Goal: Transaction & Acquisition: Purchase product/service

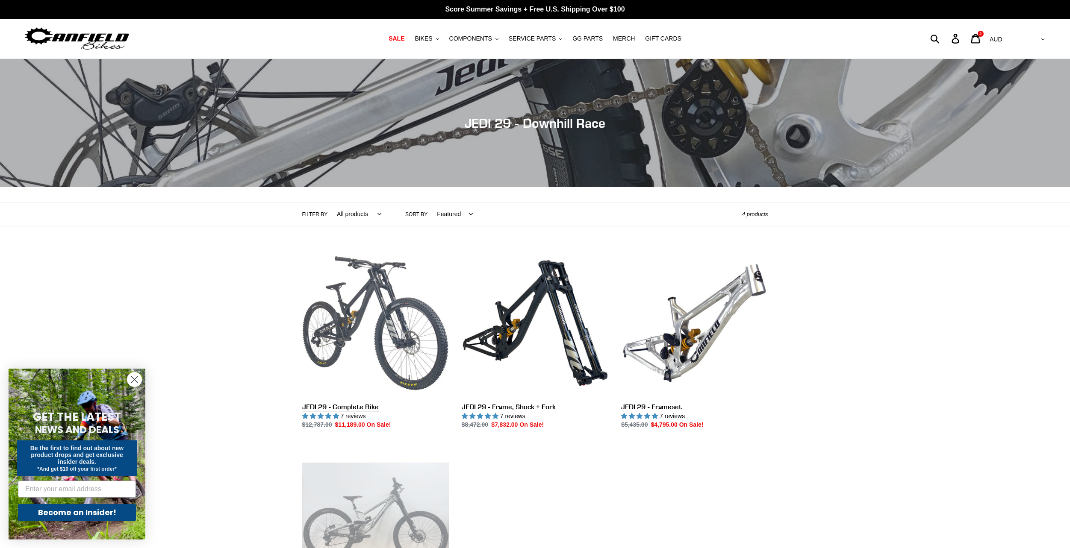
click at [411, 327] on link "JEDI 29 - Complete Bike" at bounding box center [375, 340] width 147 height 180
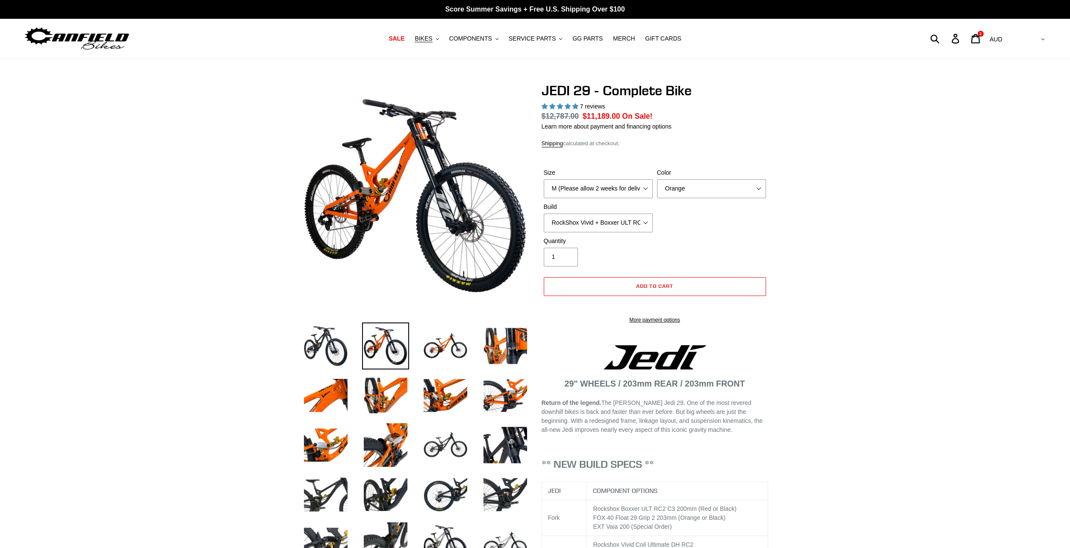
select select "highest-rating"
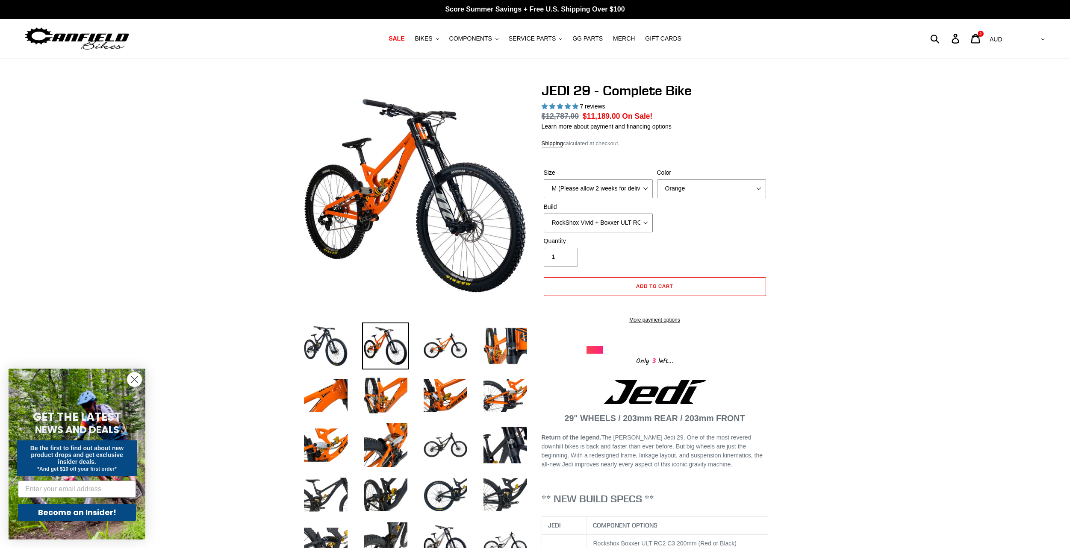
click at [622, 217] on select "RockShox Vivid + Boxxer ULT RC2 C3 200 + SRAM XO RockShox Vivid + Boxxer ULT RC…" at bounding box center [598, 223] width 109 height 19
click at [335, 334] on img at bounding box center [325, 346] width 47 height 47
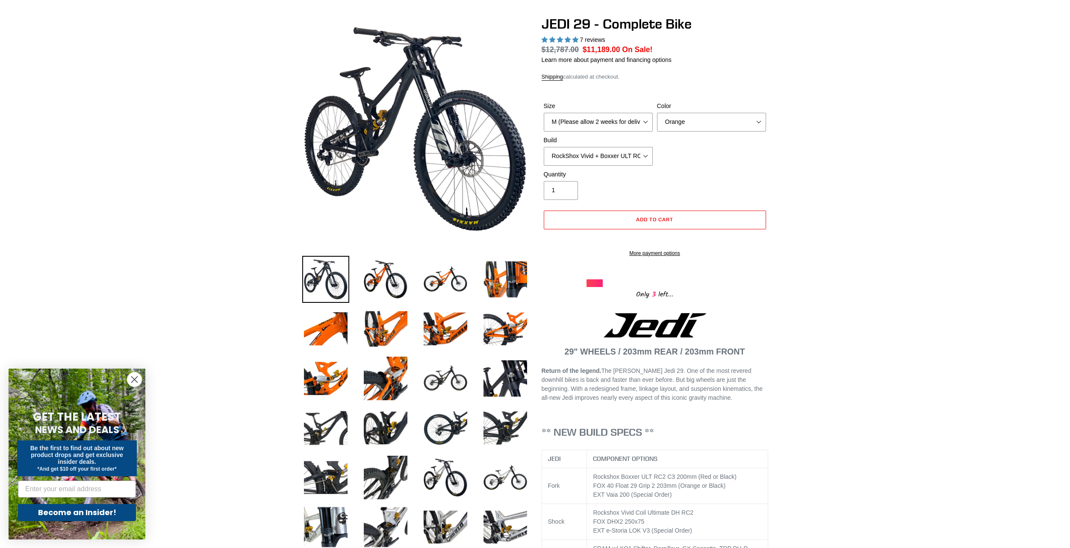
scroll to position [128, 0]
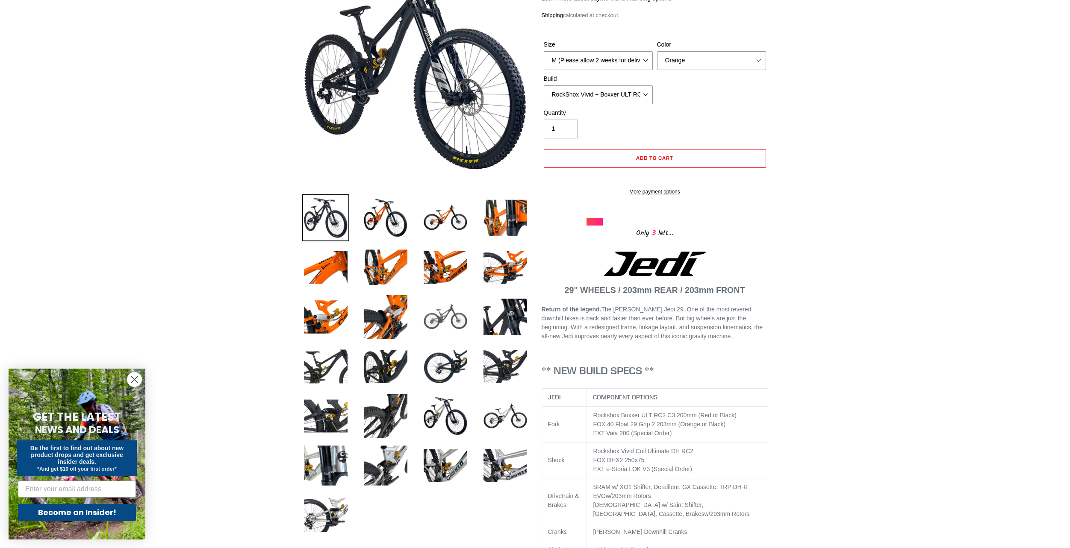
click at [448, 333] on img at bounding box center [445, 317] width 47 height 47
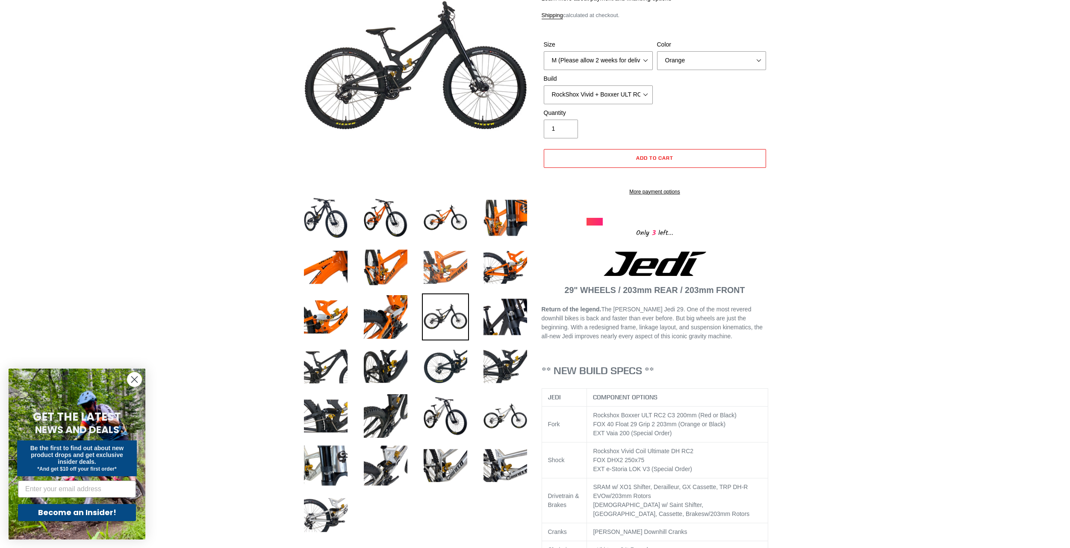
click at [460, 272] on img at bounding box center [445, 267] width 47 height 47
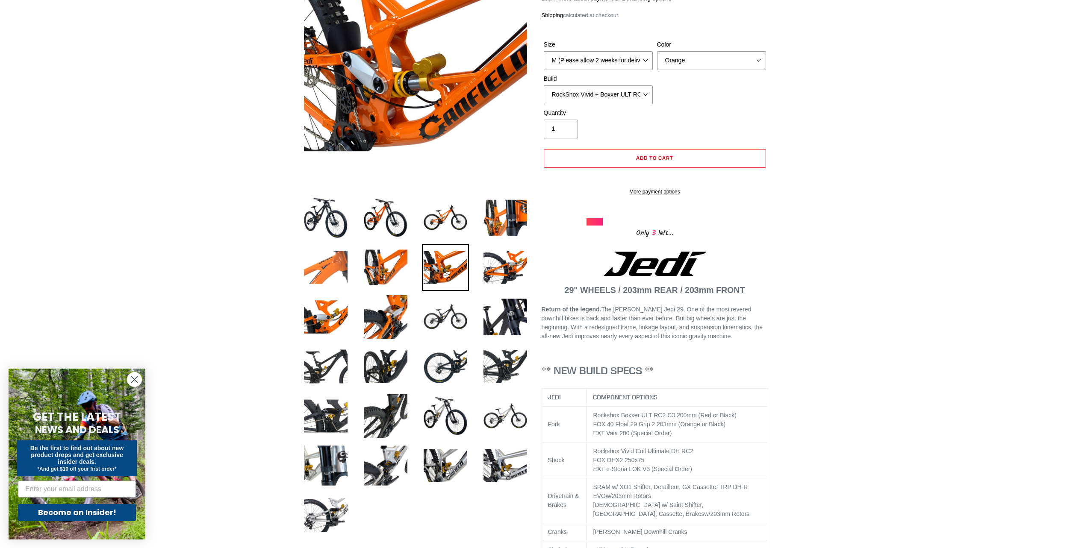
click at [324, 280] on img at bounding box center [325, 267] width 47 height 47
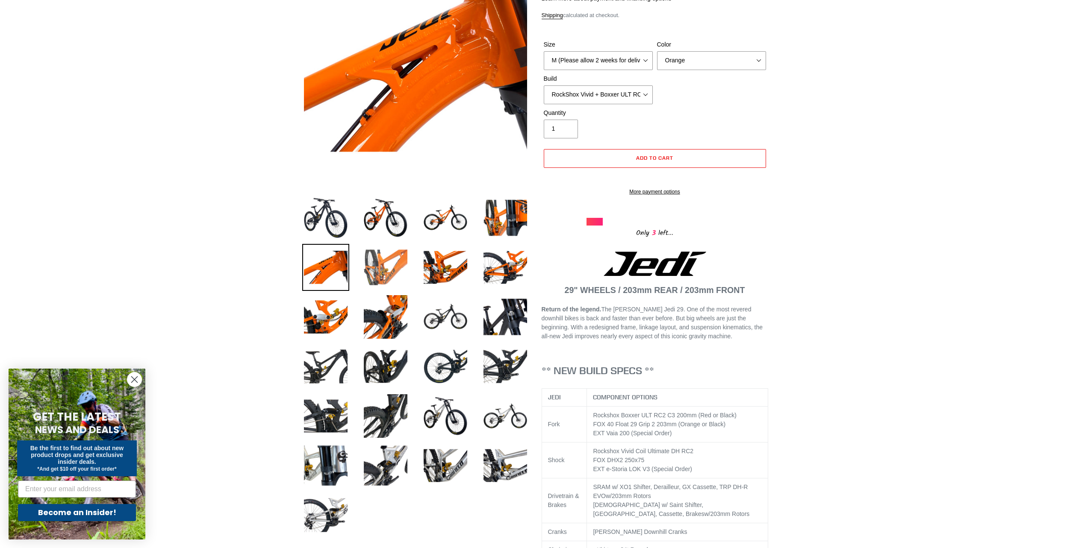
click at [384, 258] on img at bounding box center [385, 267] width 47 height 47
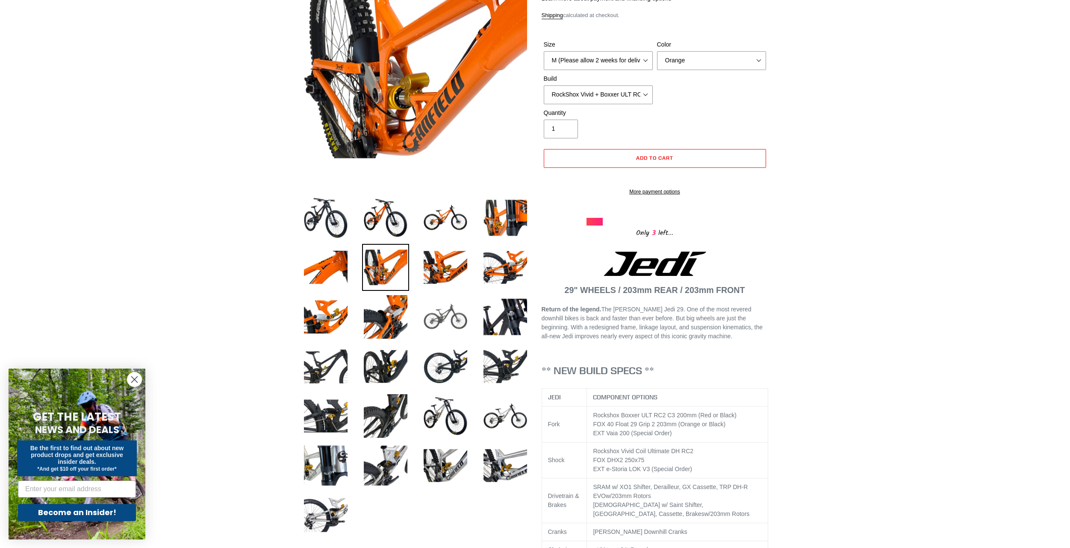
click at [436, 335] on img at bounding box center [445, 317] width 47 height 47
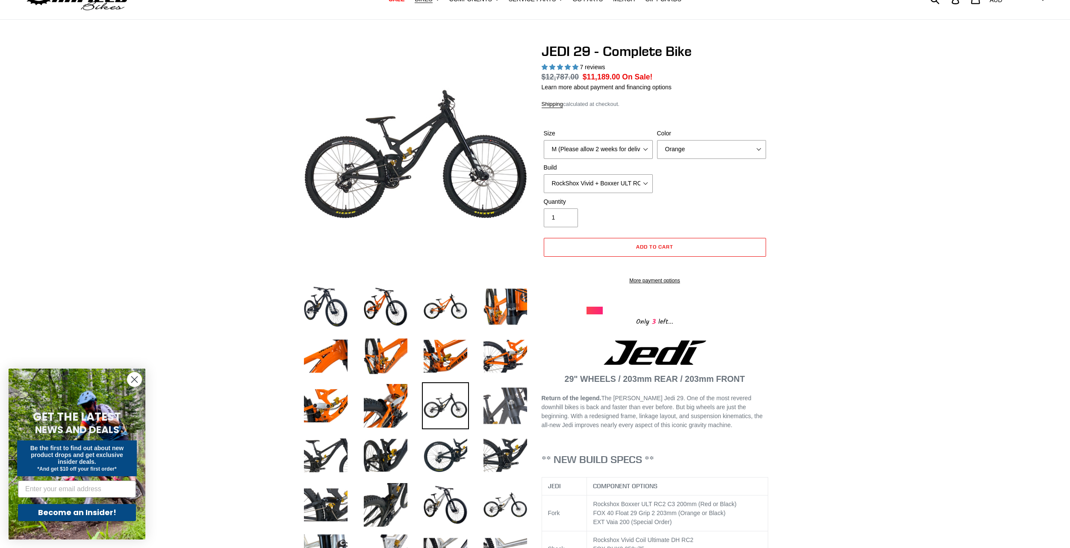
scroll to position [43, 0]
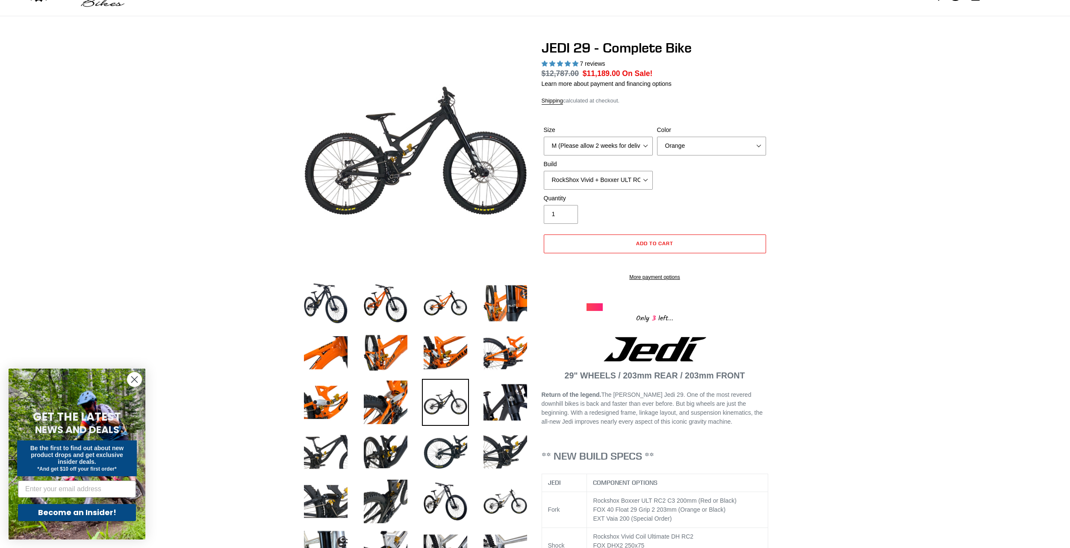
click at [450, 426] on li at bounding box center [439, 405] width 60 height 50
click at [442, 445] on img at bounding box center [445, 452] width 47 height 47
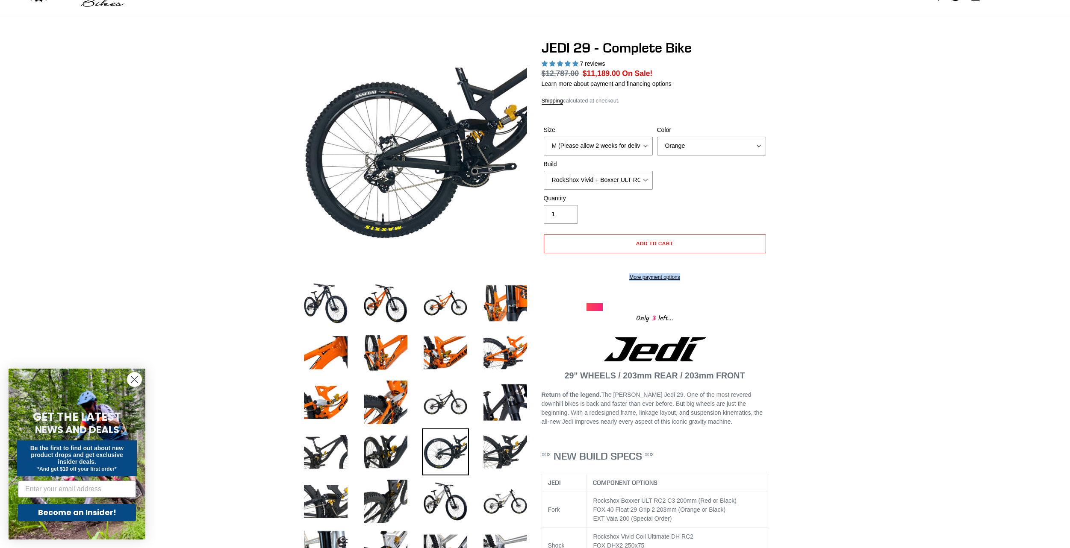
drag, startPoint x: 801, startPoint y: 267, endPoint x: 775, endPoint y: 288, distance: 34.0
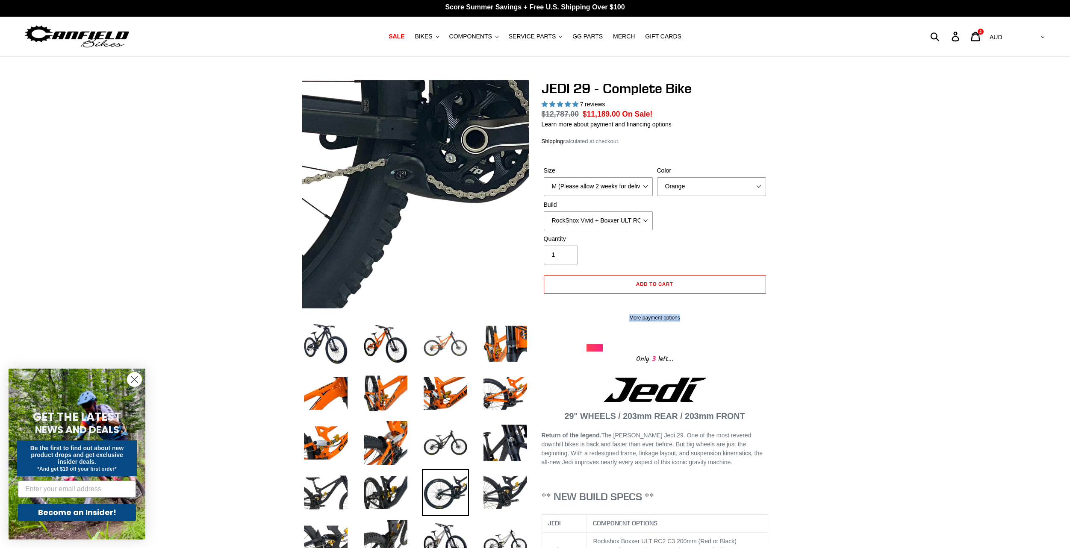
scroll to position [0, 0]
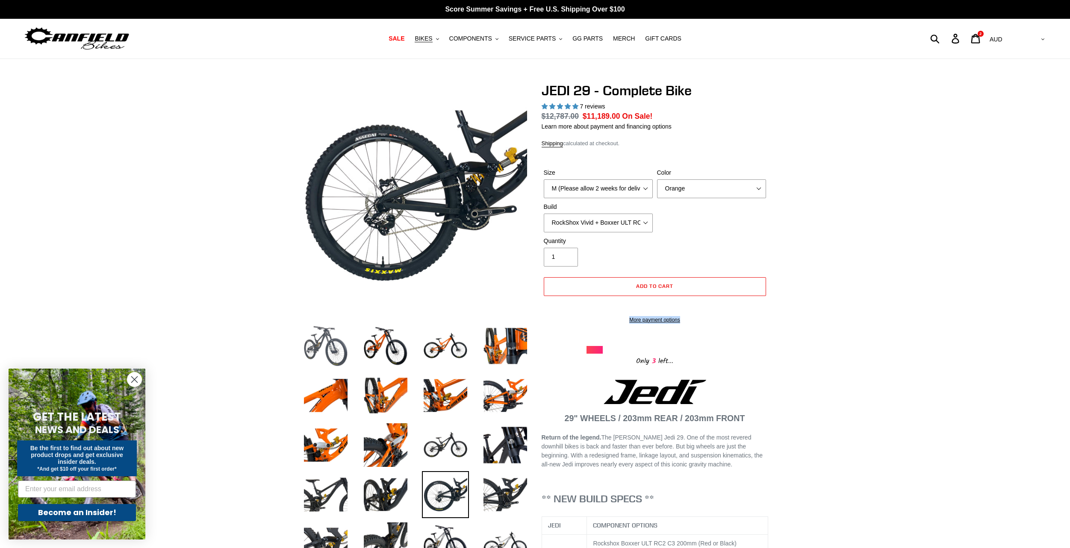
click at [339, 329] on img at bounding box center [325, 346] width 47 height 47
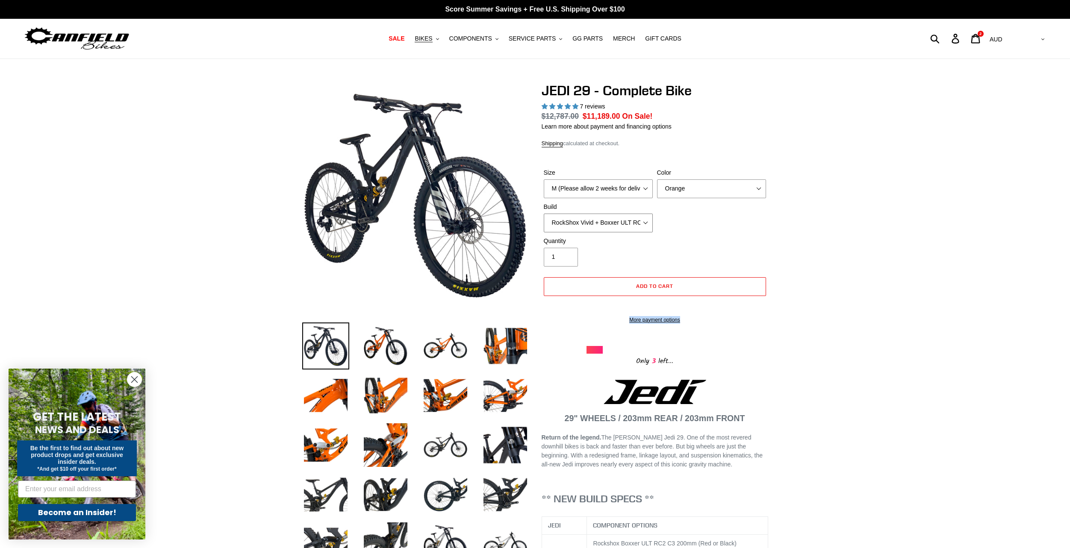
click at [618, 221] on select "RockShox Vivid + Boxxer ULT RC2 C3 200 + SRAM XO RockShox Vivid + Boxxer ULT RC…" at bounding box center [598, 223] width 109 height 19
click at [506, 358] on img at bounding box center [505, 346] width 47 height 47
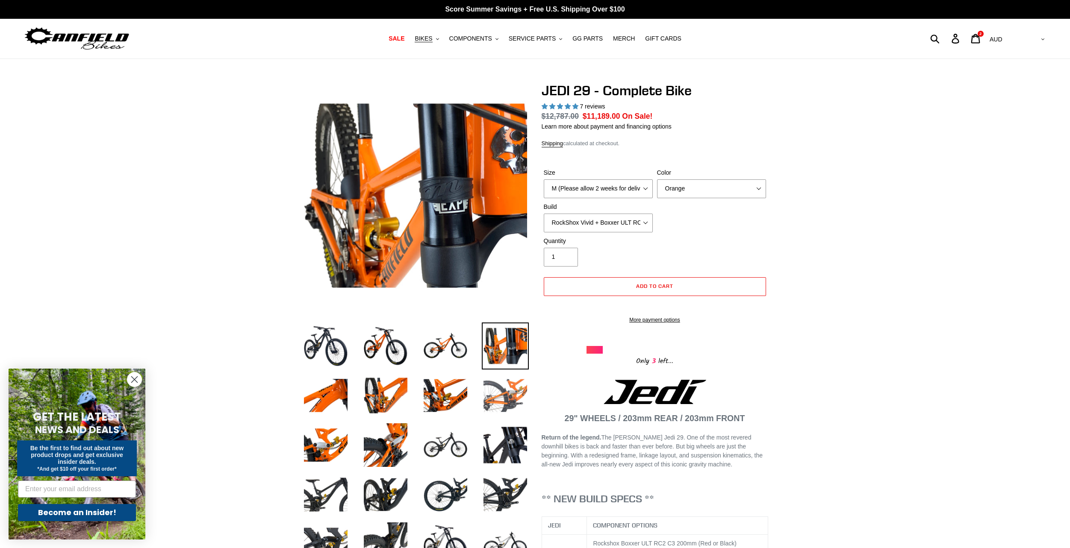
click at [506, 391] on img at bounding box center [505, 395] width 47 height 47
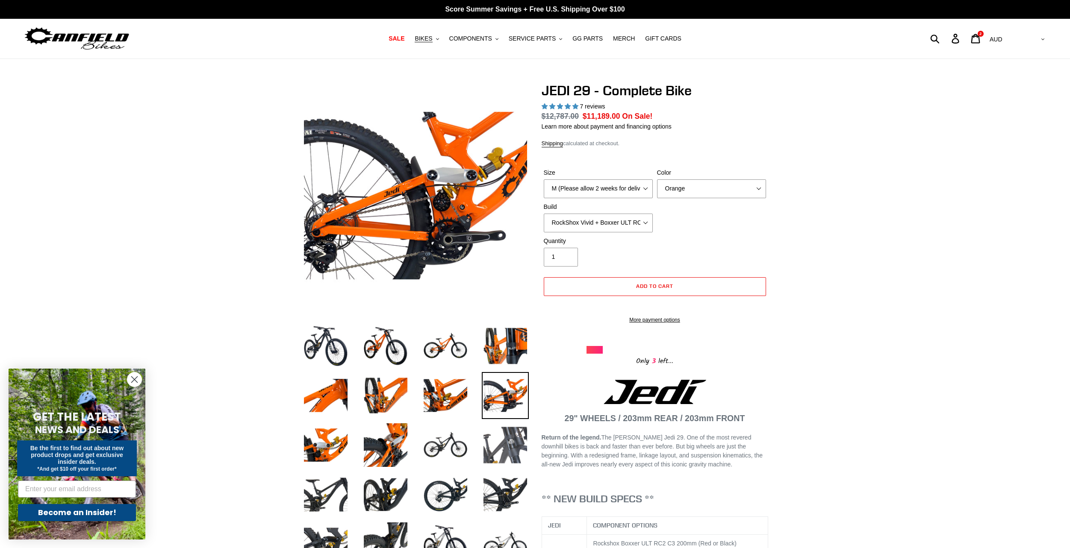
click at [486, 435] on img at bounding box center [505, 445] width 47 height 47
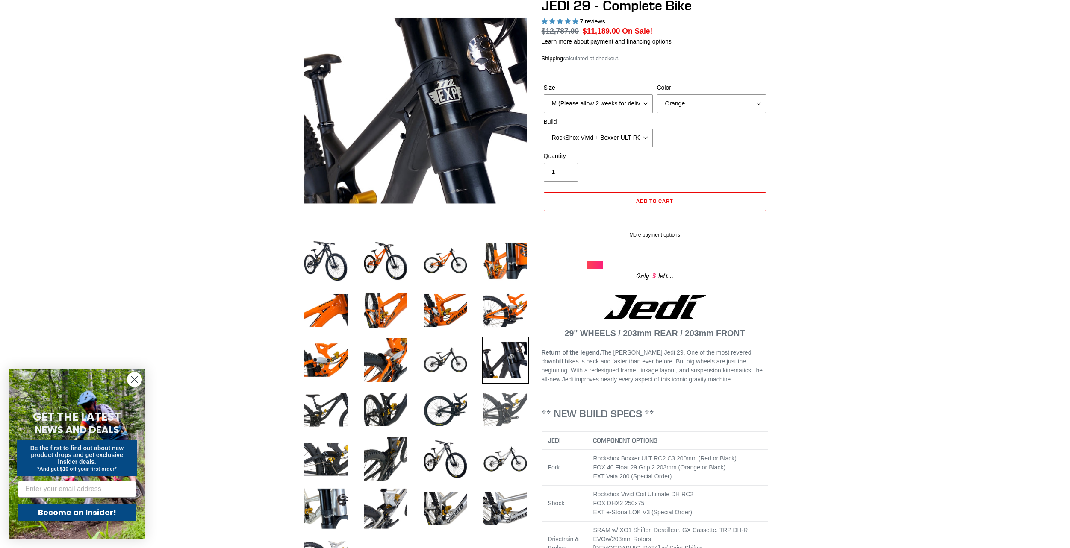
scroll to position [85, 0]
click at [499, 427] on img at bounding box center [505, 409] width 47 height 47
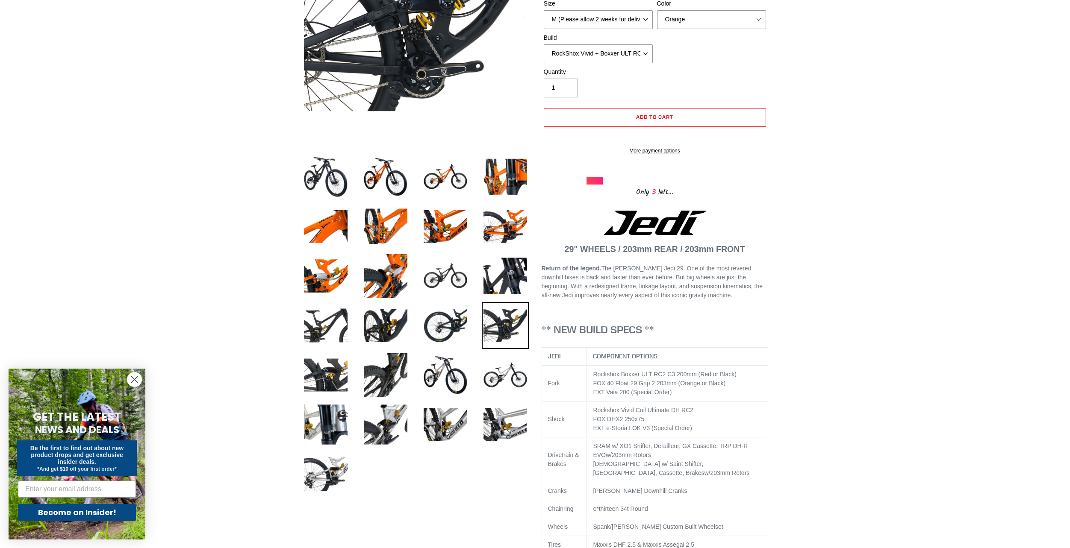
scroll to position [171, 0]
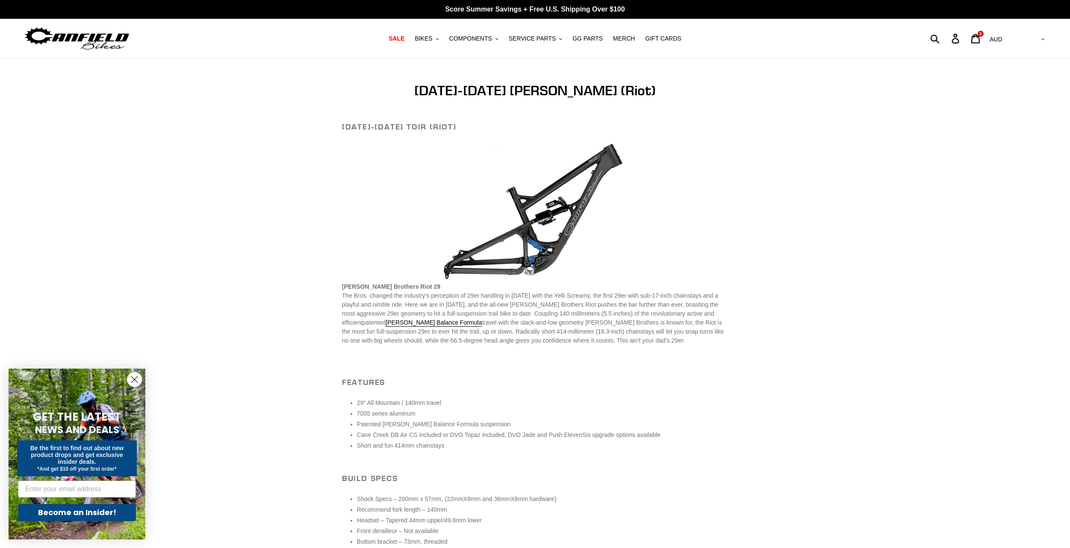
drag, startPoint x: 506, startPoint y: 256, endPoint x: 97, endPoint y: 74, distance: 446.7
click at [88, 103] on main "2015-2017 Canfield Toir (Riot) 2015-2017 Toir (Riot) Canfield Brothers Riot 29 …" at bounding box center [535, 520] width 1070 height 923
drag, startPoint x: 494, startPoint y: 176, endPoint x: 206, endPoint y: 127, distance: 292.1
click at [206, 127] on main "2015-2017 Canfield Toir (Riot) 2015-2017 Toir (Riot) Canfield Brothers Riot 29 …" at bounding box center [535, 520] width 1070 height 923
